Goal: Information Seeking & Learning: Learn about a topic

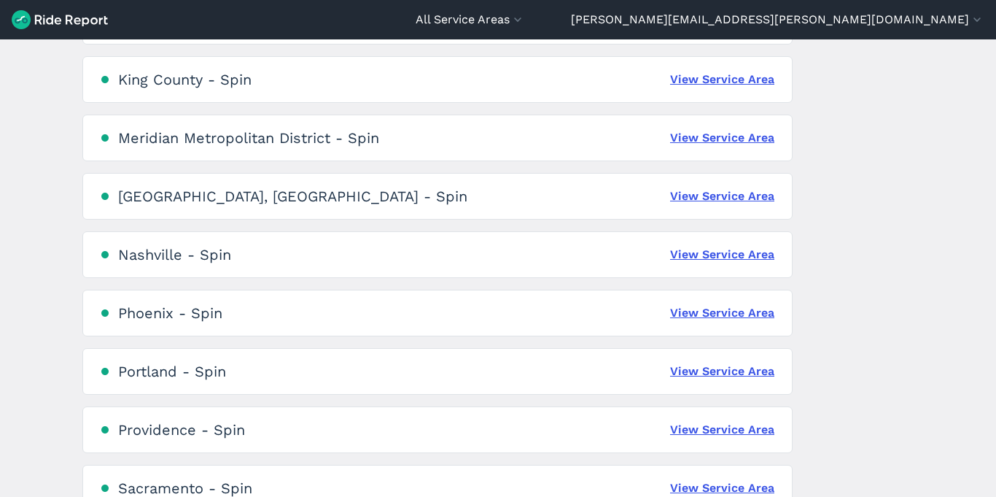
scroll to position [870, 0]
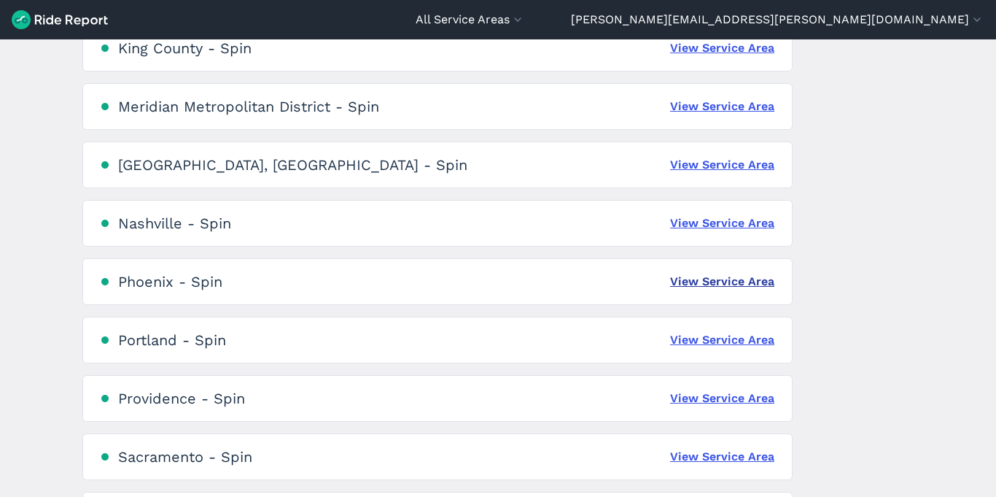
click at [734, 279] on link "View Service Area" at bounding box center [722, 282] width 104 height 18
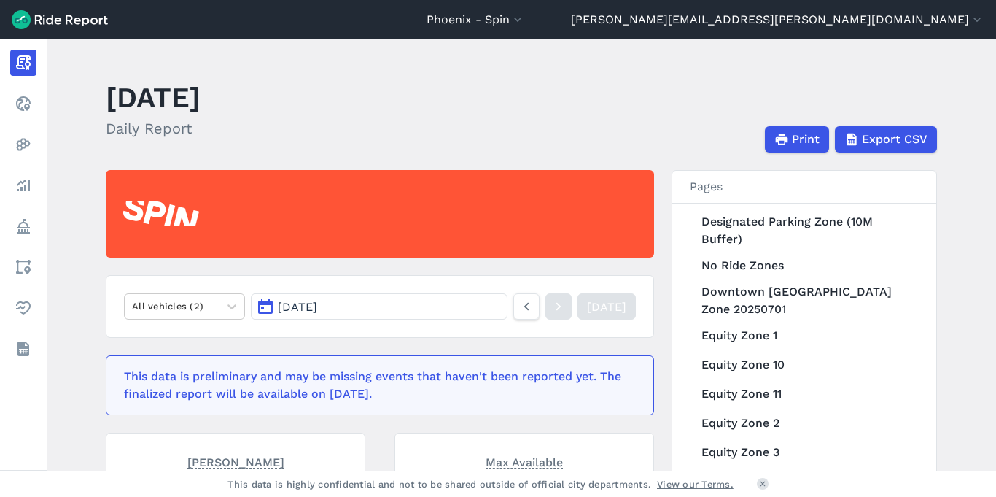
scroll to position [274, 0]
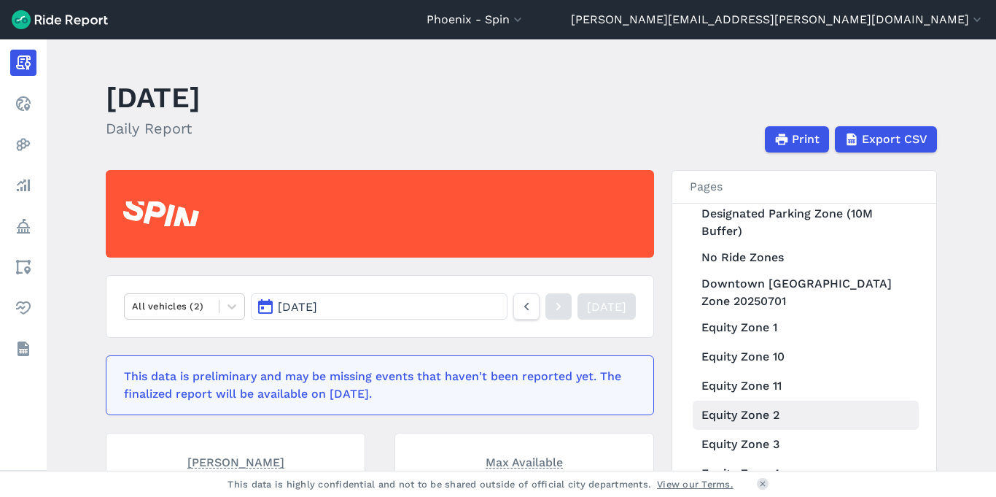
click at [753, 413] on link "Equity Zone 2" at bounding box center [806, 414] width 226 height 29
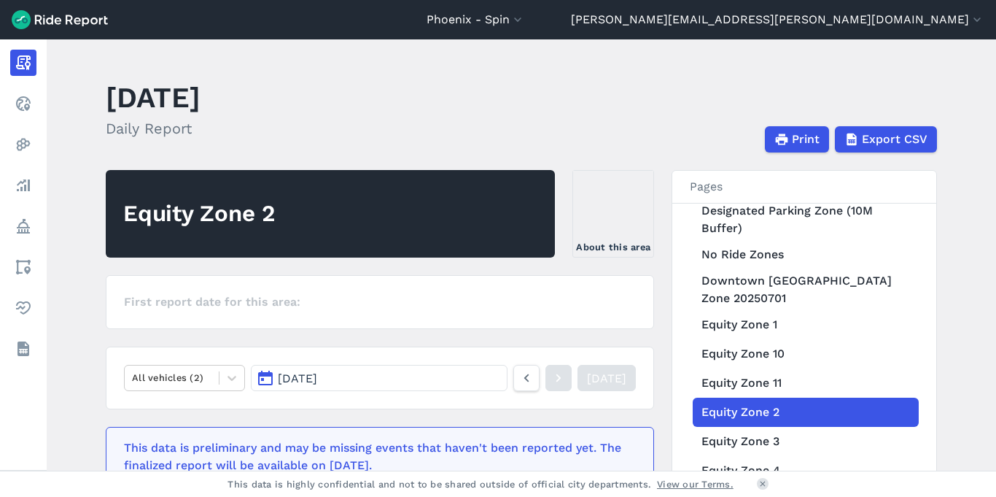
scroll to position [274, 0]
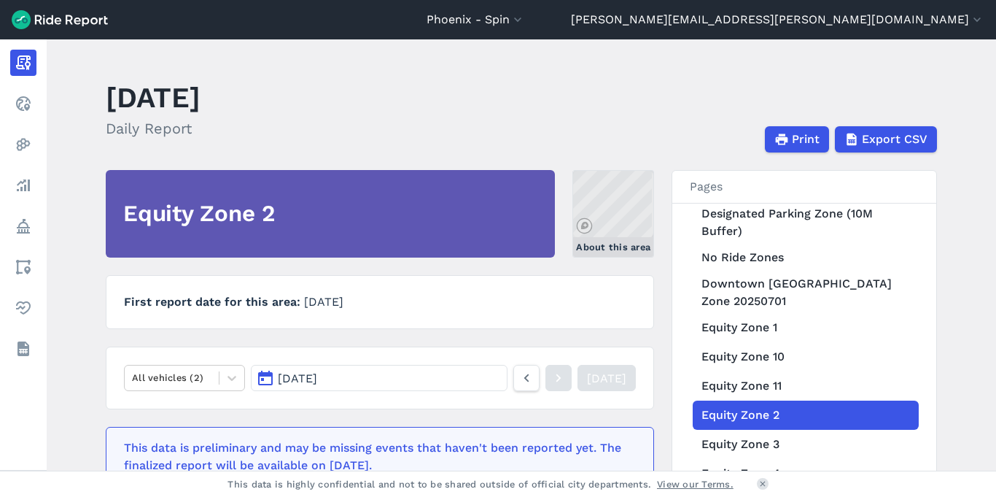
click at [616, 214] on link "About this area" at bounding box center [614, 214] width 82 height 88
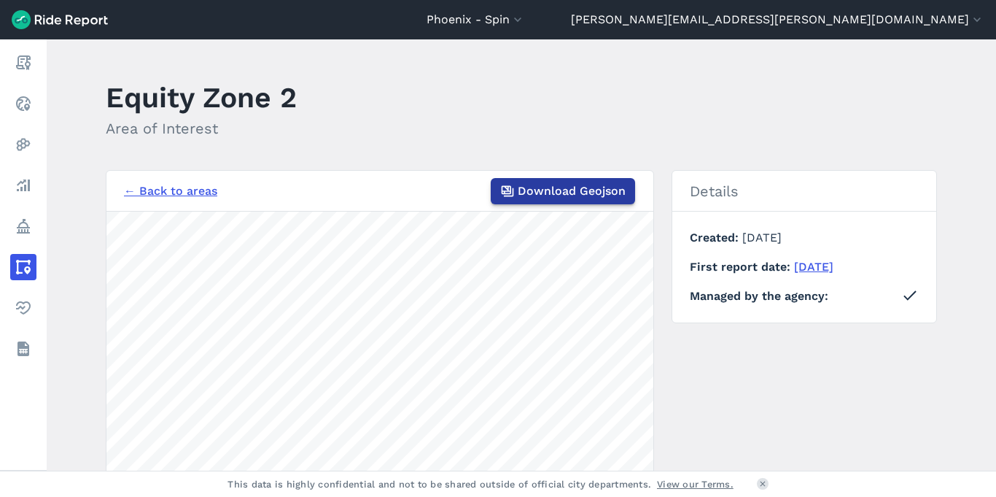
click at [556, 195] on span "Download Geojson" at bounding box center [572, 191] width 108 height 18
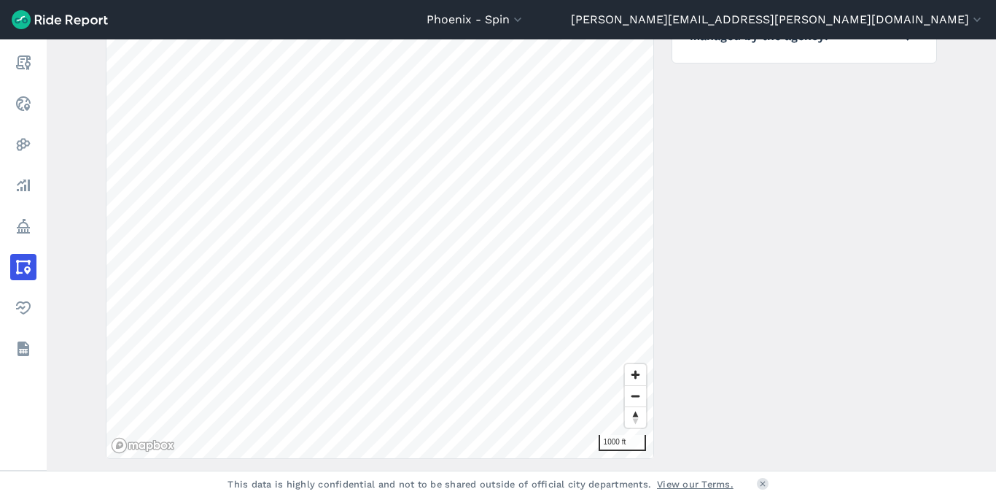
scroll to position [260, 0]
click at [515, 494] on div "Phoenix - Spin All Service Areas [GEOGRAPHIC_DATA] - Spin [GEOGRAPHIC_DATA] - S…" at bounding box center [498, 248] width 996 height 497
click at [635, 371] on span "Zoom in" at bounding box center [635, 373] width 21 height 21
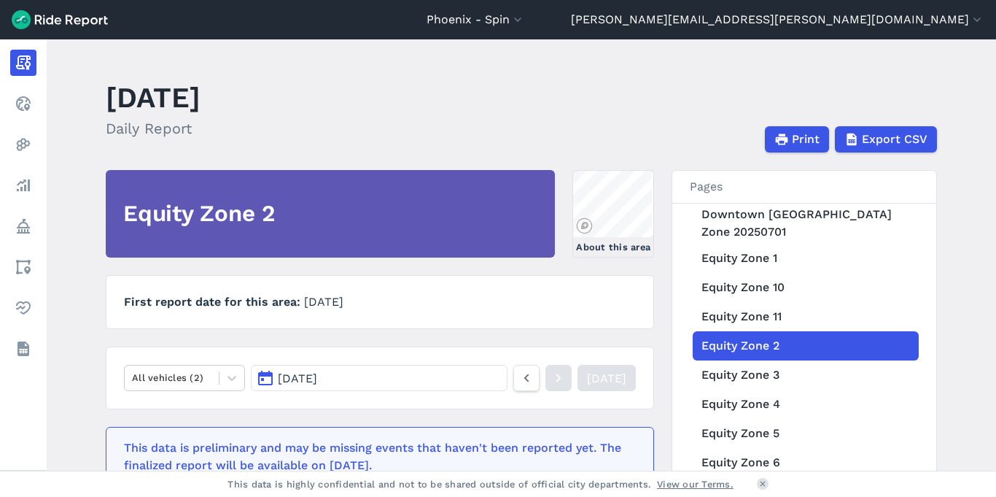
scroll to position [344, 0]
click at [756, 373] on link "Equity Zone 3" at bounding box center [806, 374] width 226 height 29
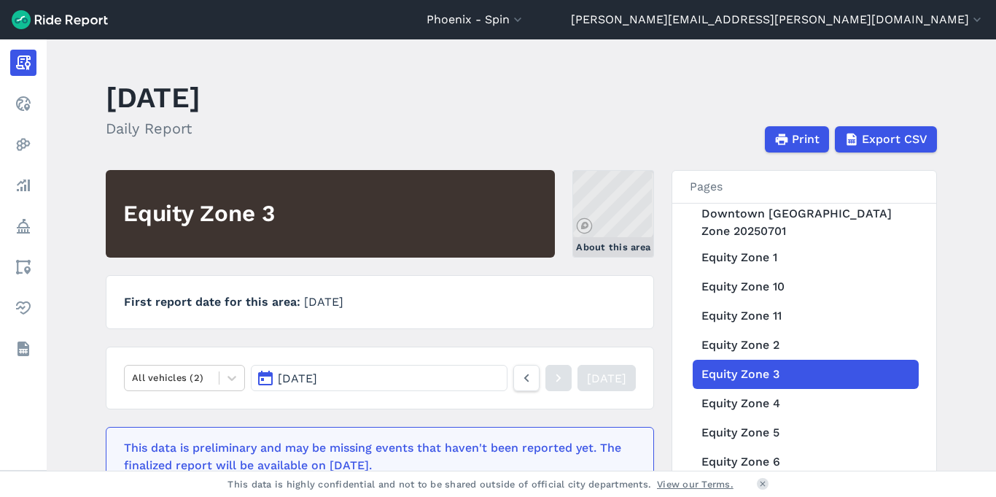
click at [613, 200] on link "About this area" at bounding box center [614, 214] width 82 height 88
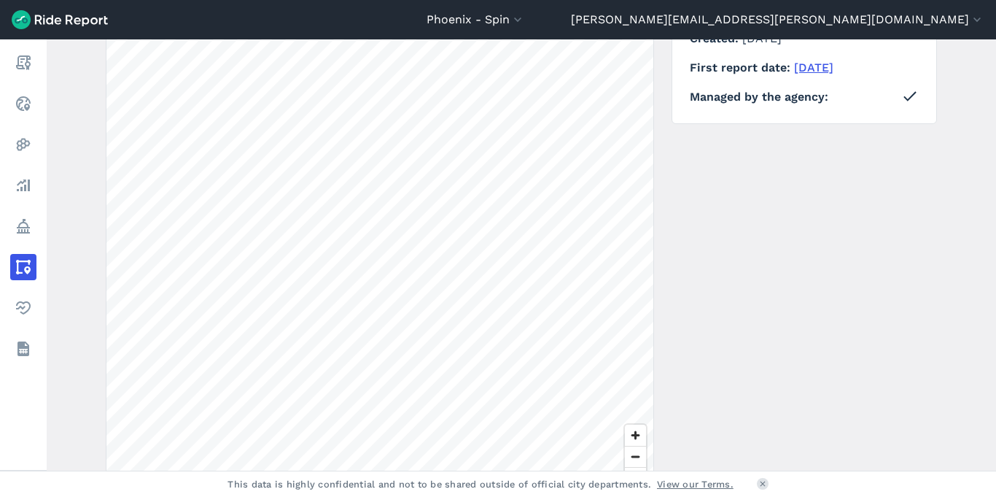
scroll to position [208, 0]
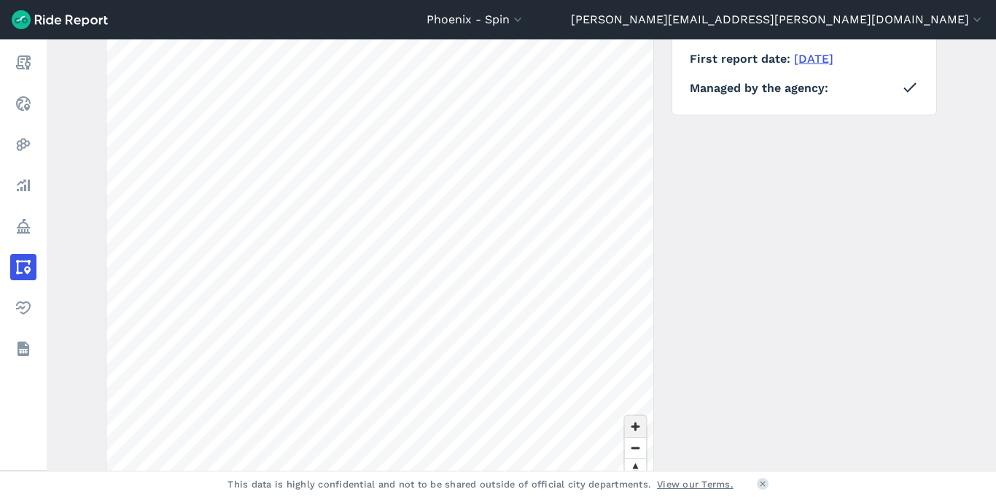
click at [627, 427] on span "Zoom in" at bounding box center [635, 426] width 21 height 21
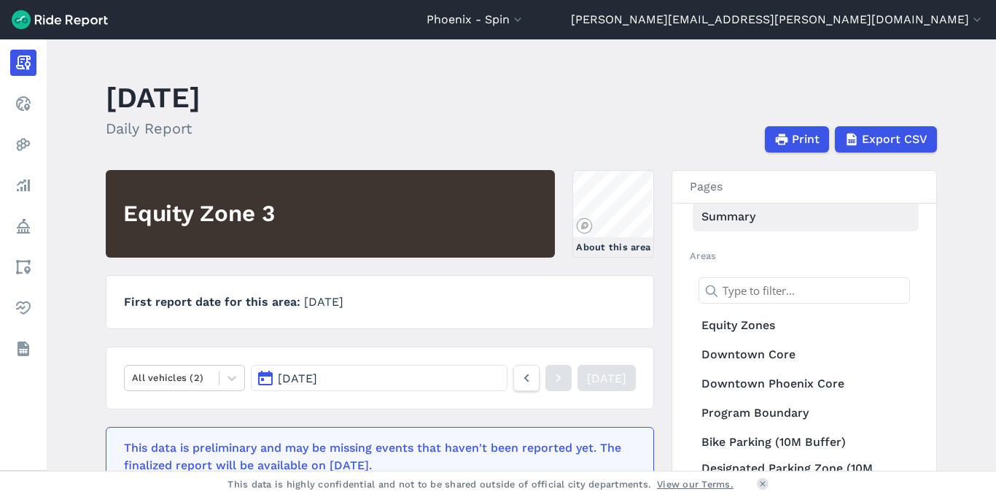
scroll to position [36, 0]
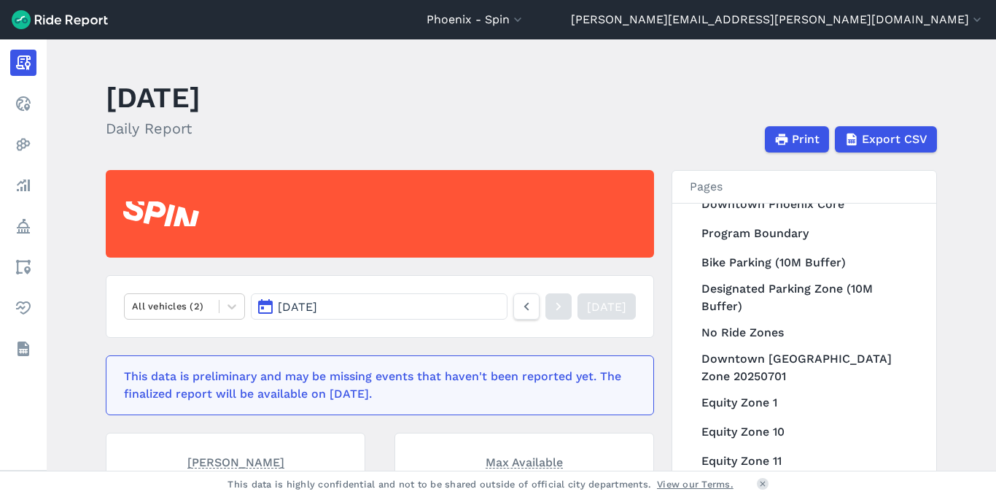
scroll to position [432, 0]
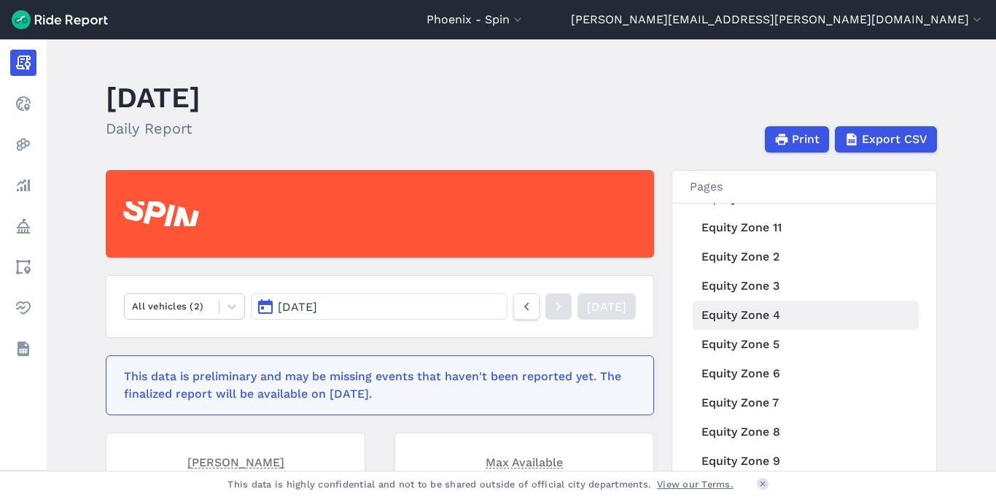
click at [749, 314] on link "Equity Zone 4" at bounding box center [806, 314] width 226 height 29
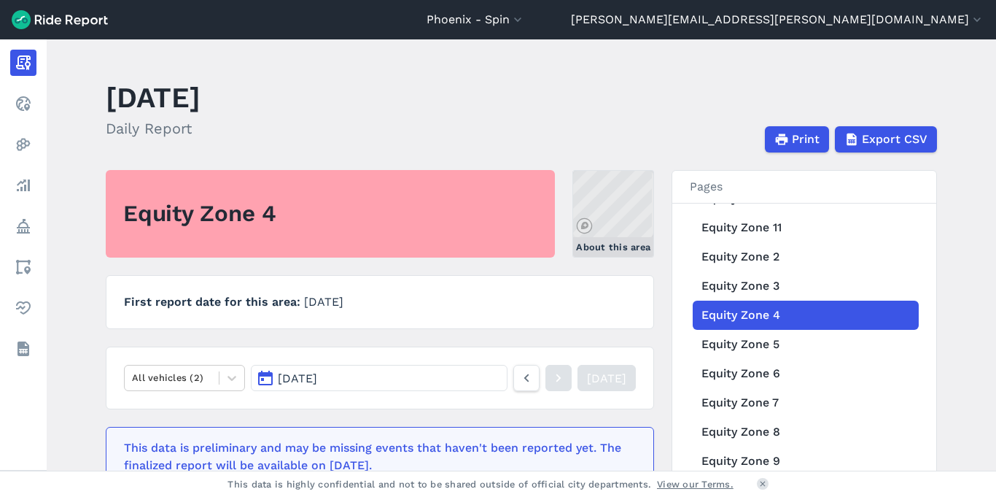
click at [623, 214] on link "About this area" at bounding box center [614, 214] width 82 height 88
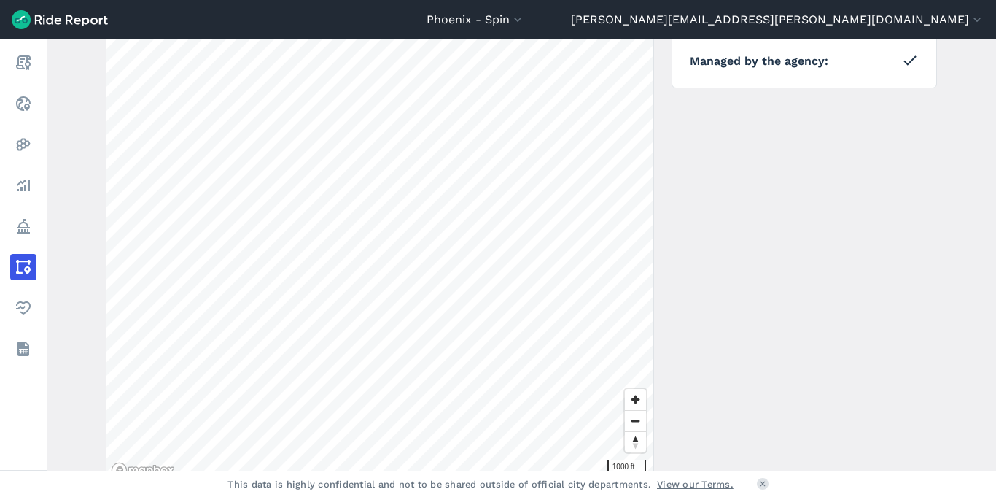
scroll to position [236, 0]
click at [637, 392] on span "Zoom in" at bounding box center [635, 398] width 21 height 21
click at [631, 399] on span "Zoom in" at bounding box center [635, 398] width 21 height 21
click at [400, 496] on div "Phoenix - Spin All Service Areas [GEOGRAPHIC_DATA] - Spin [GEOGRAPHIC_DATA] - S…" at bounding box center [498, 248] width 996 height 497
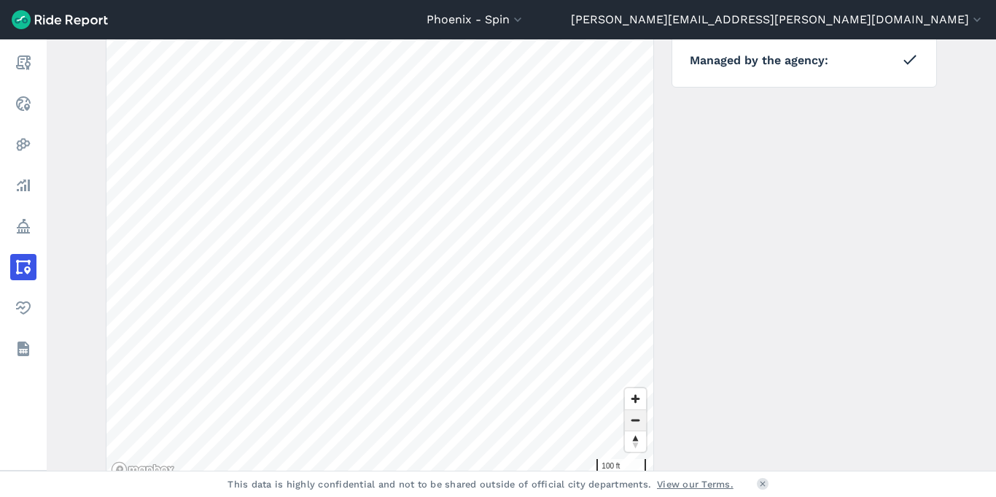
click at [629, 419] on span "Zoom out" at bounding box center [635, 420] width 21 height 20
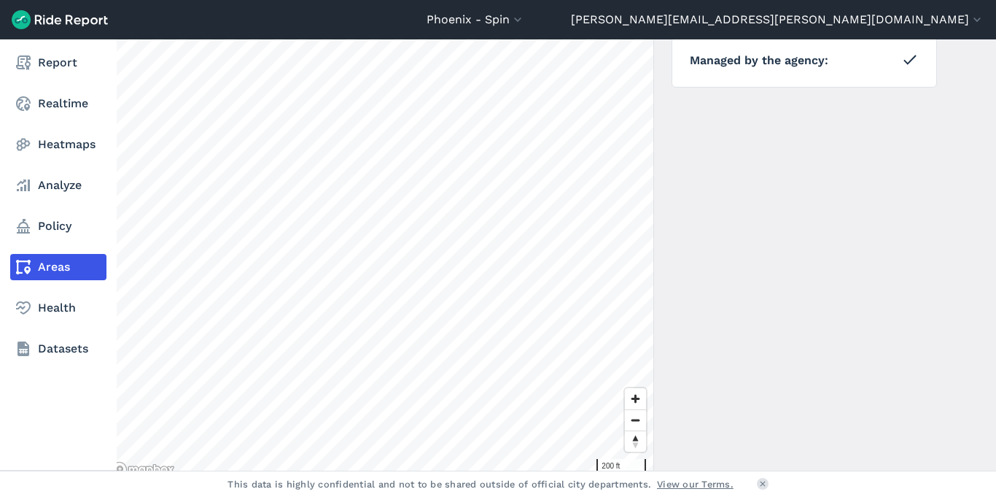
click at [0, 236] on div "Report Realtime Heatmaps Analyze Policy Areas Health Datasets Equity Zone 4 Are…" at bounding box center [498, 254] width 996 height 431
click at [0, 336] on div "Report Realtime Heatmaps Analyze Policy Areas Health Datasets Equity Zone 4 Are…" at bounding box center [498, 254] width 996 height 431
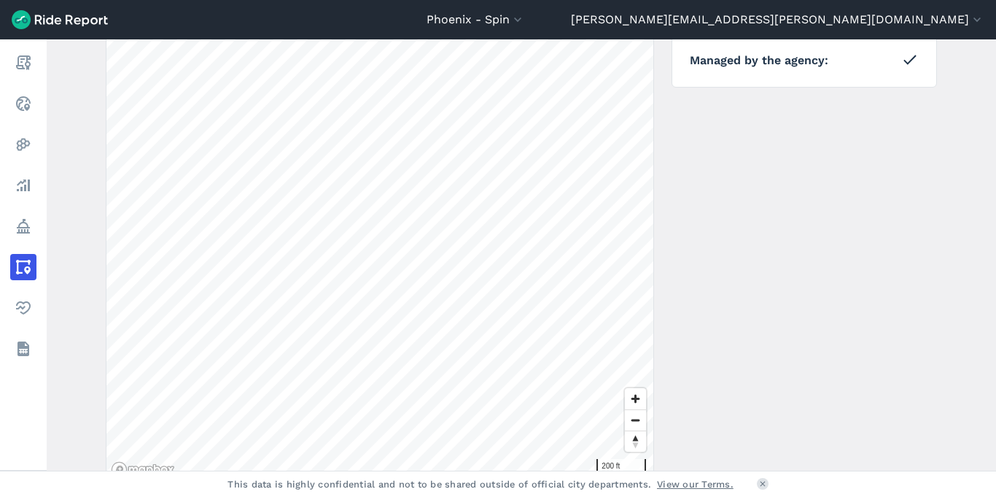
click at [711, 230] on div "← Back to areas Download Geojson 200 ft Details Created [DATE] First report dat…" at bounding box center [521, 208] width 831 height 548
click at [632, 421] on span "Zoom out" at bounding box center [635, 420] width 21 height 20
click at [635, 391] on span "Zoom in" at bounding box center [635, 398] width 21 height 21
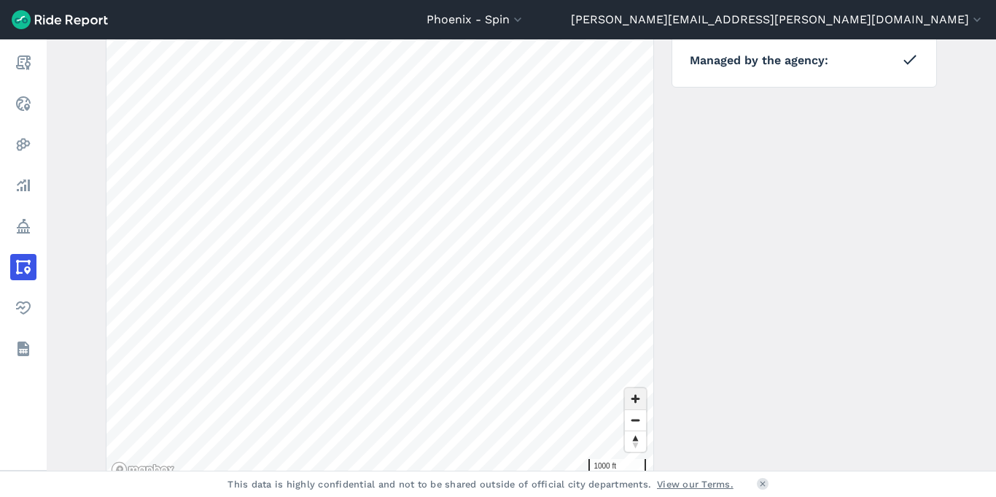
click at [633, 397] on span "Zoom in" at bounding box center [635, 398] width 21 height 21
click at [352, 0] on html "Phoenix - Spin All Service Areas [GEOGRAPHIC_DATA] - Spin [GEOGRAPHIC_DATA] - S…" at bounding box center [498, 248] width 996 height 497
